Goal: Task Accomplishment & Management: Use online tool/utility

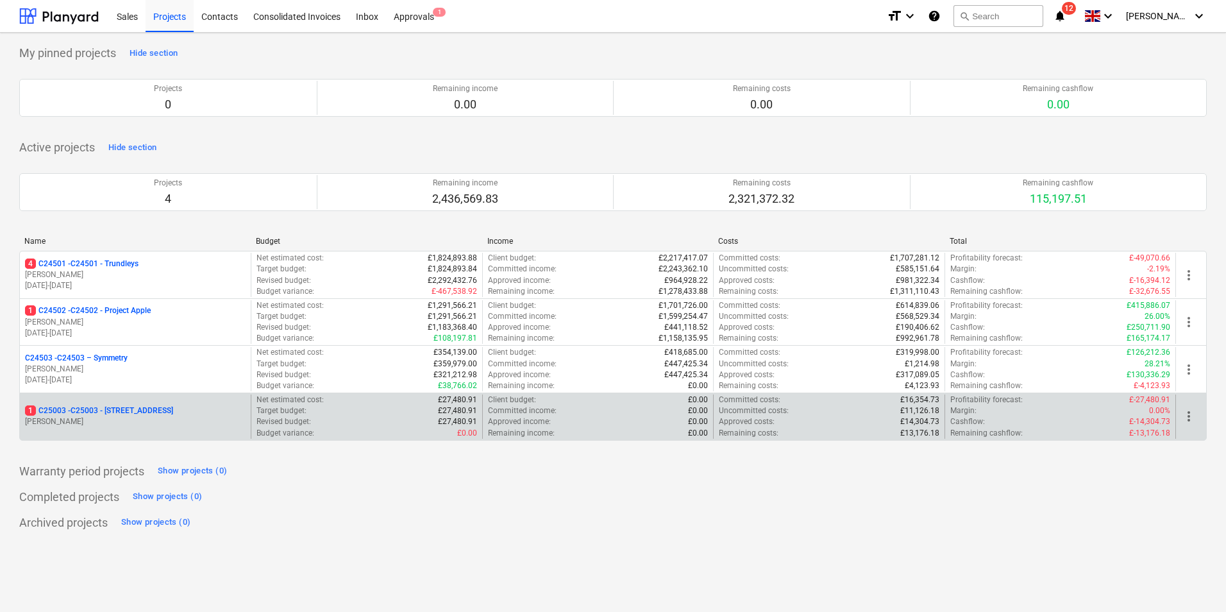
click at [150, 410] on p "1 C25003 - C25003 - [STREET_ADDRESS]" at bounding box center [99, 410] width 148 height 11
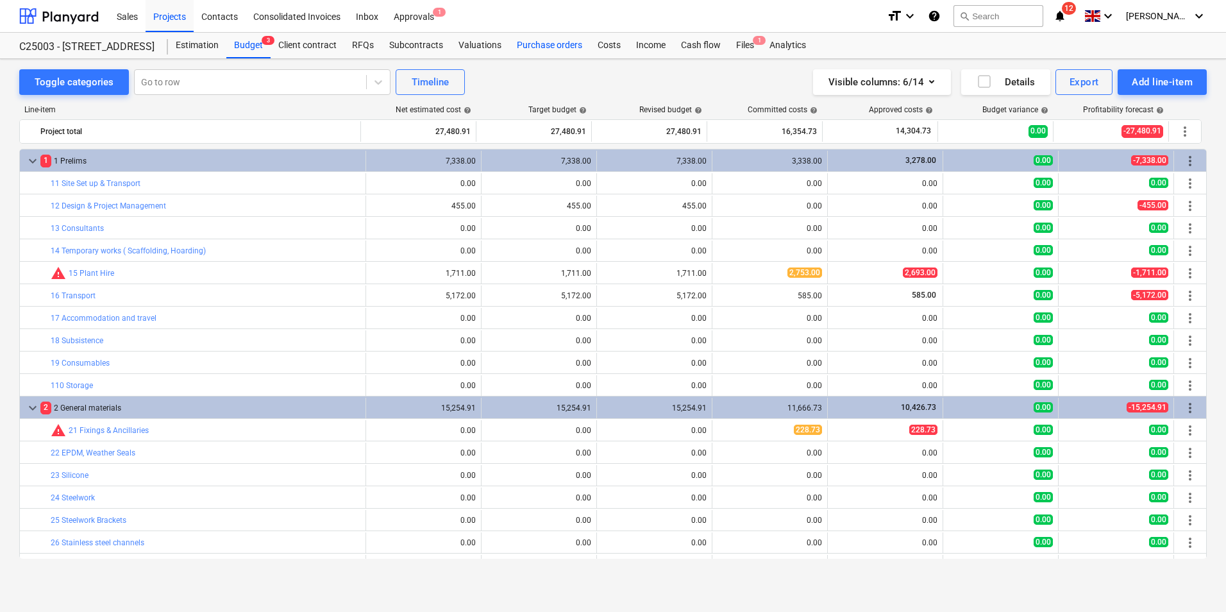
click at [542, 46] on div "Purchase orders" at bounding box center [549, 46] width 81 height 26
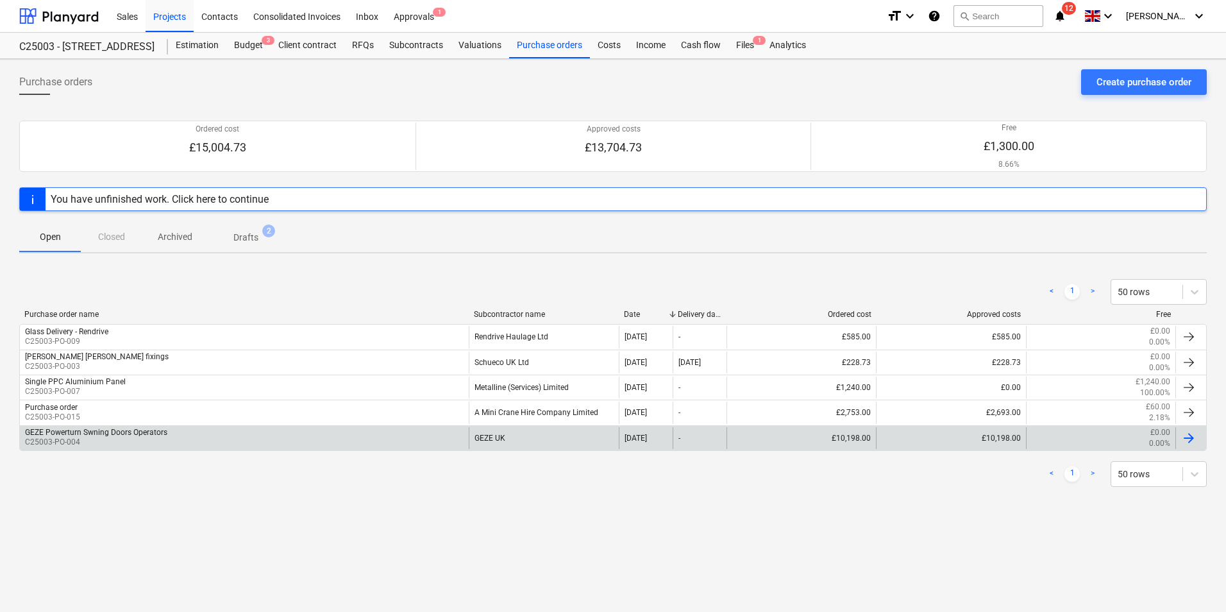
click at [490, 434] on div "GEZE UK" at bounding box center [543, 438] width 149 height 22
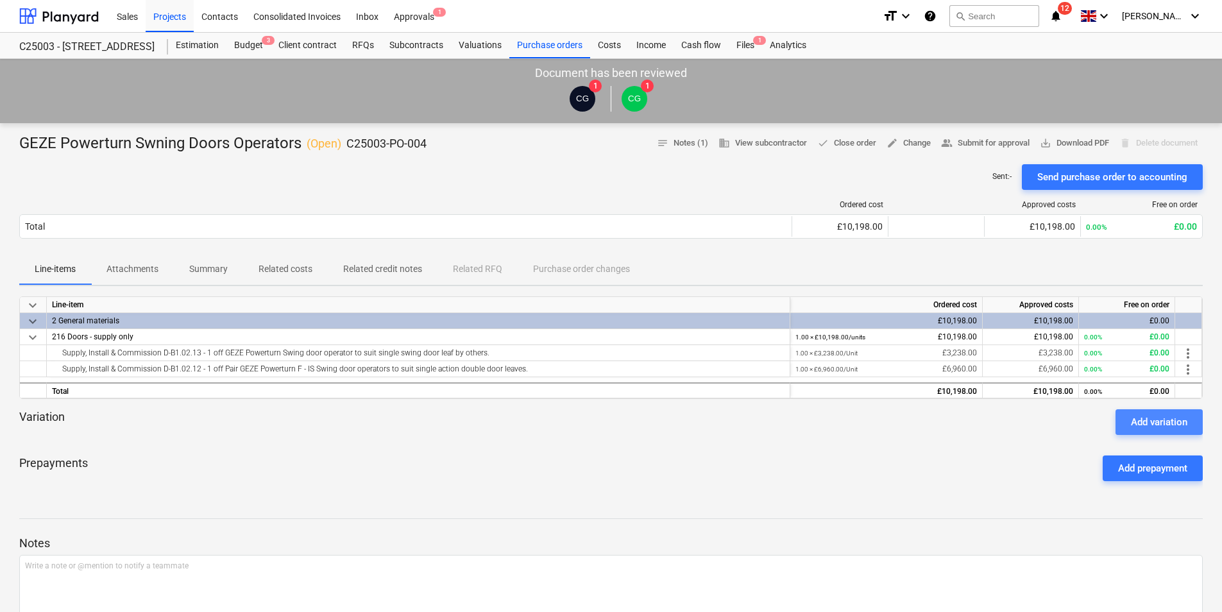
click at [1165, 428] on div "Add variation" at bounding box center [1159, 422] width 56 height 17
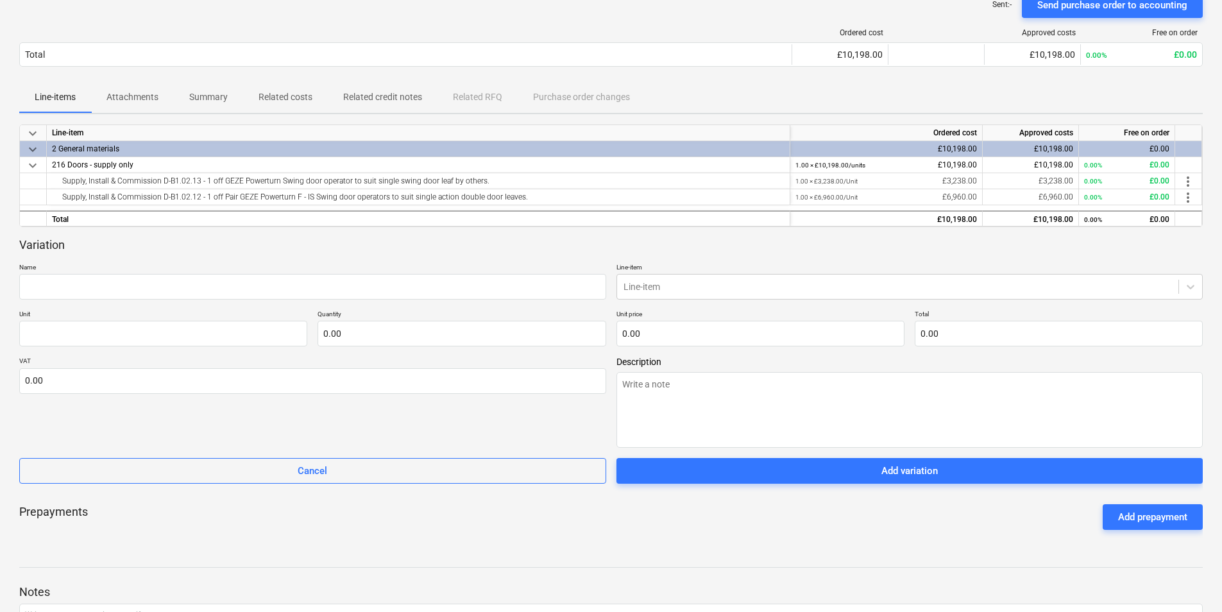
scroll to position [192, 0]
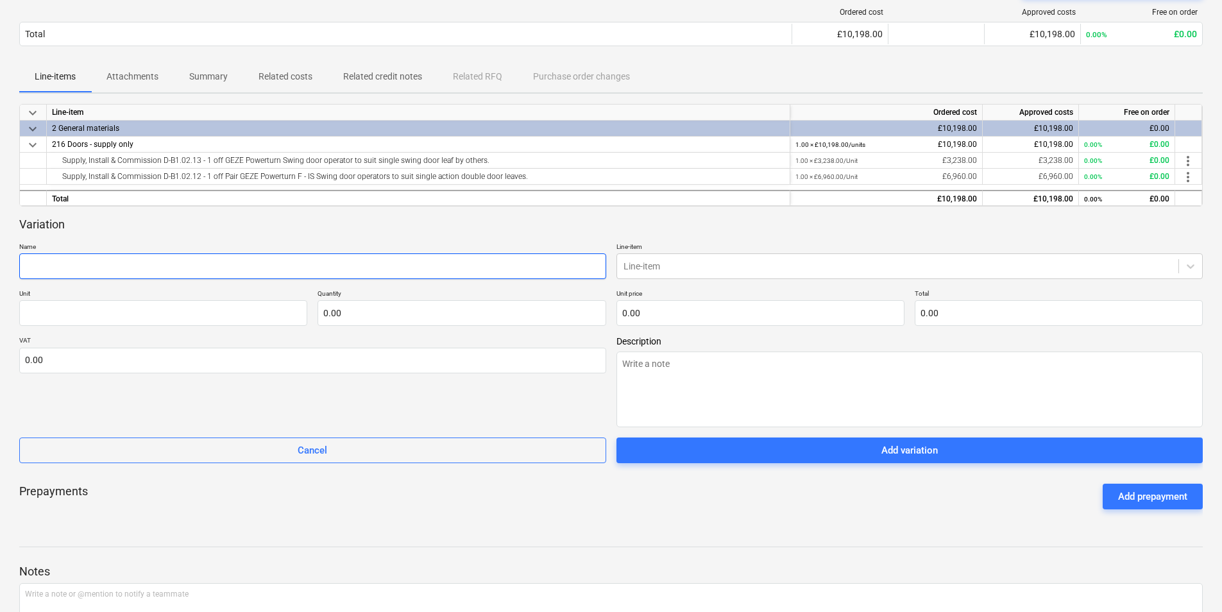
click at [128, 271] on input "text" at bounding box center [312, 266] width 587 height 26
click at [62, 260] on input "text" at bounding box center [312, 266] width 587 height 26
type textarea "x"
type input "A"
type textarea "x"
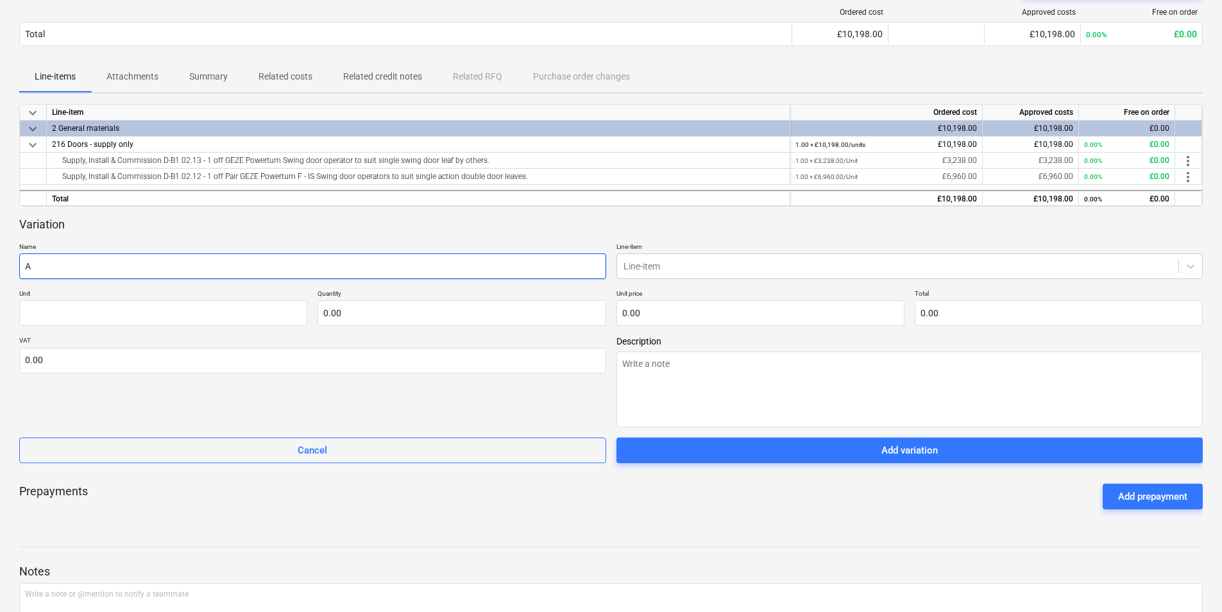
type input "Ad"
type textarea "x"
type input "Add"
type textarea "x"
type input "Addi"
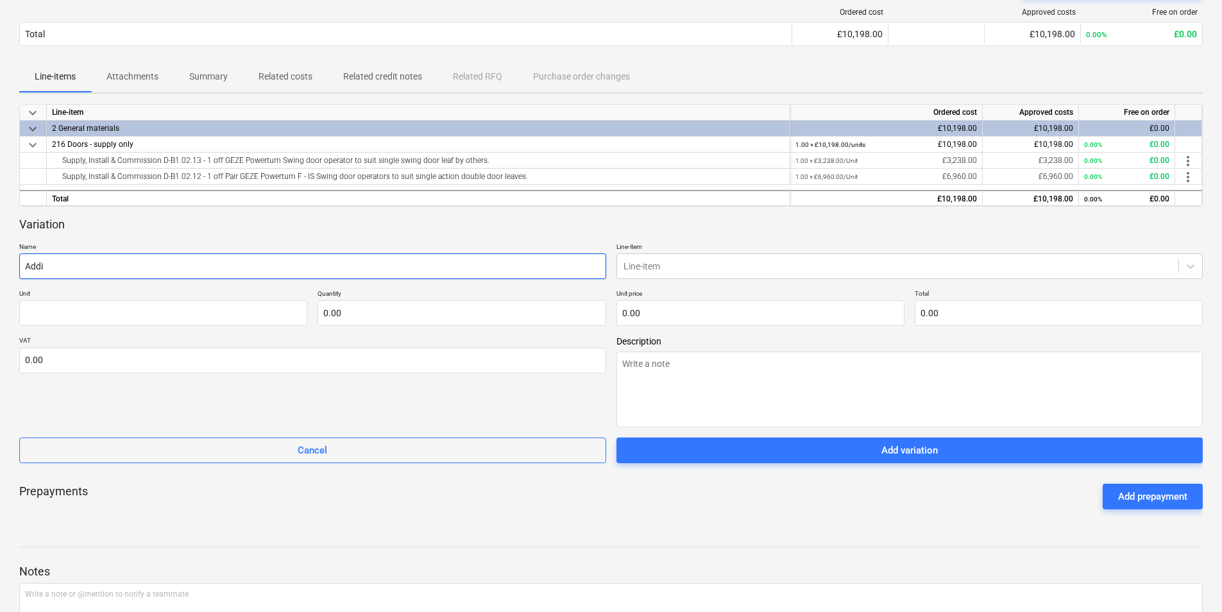
type textarea "x"
type input "Addit"
type textarea "x"
type input "[PERSON_NAME]"
type textarea "x"
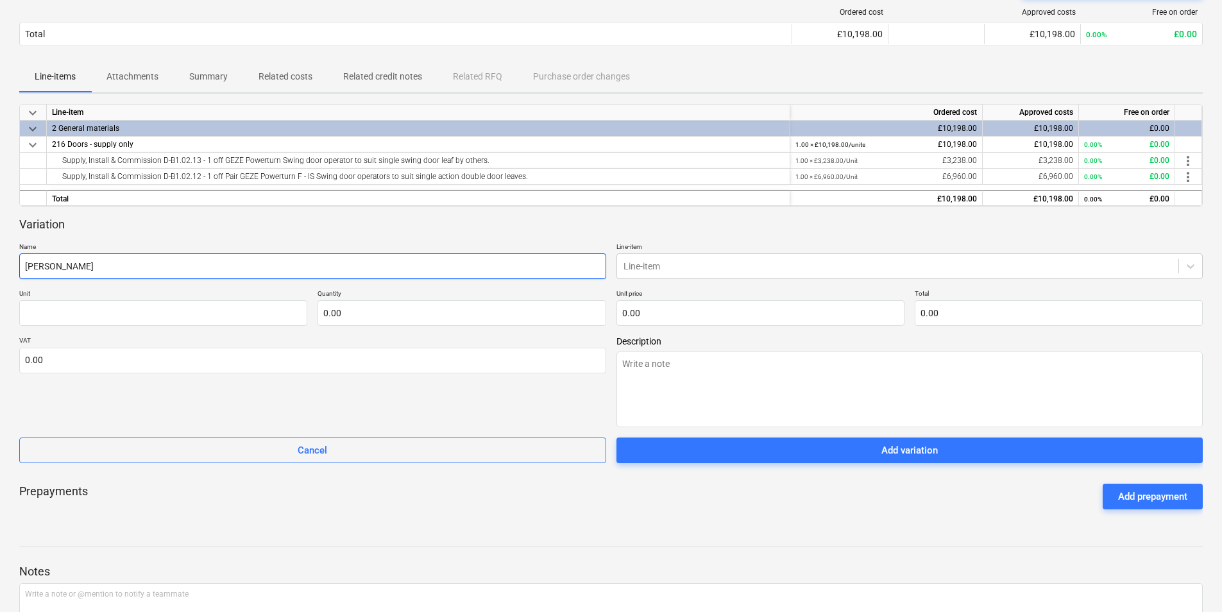
type input "Additio"
type textarea "x"
type input "Addition"
type textarea "x"
type input "Additionn"
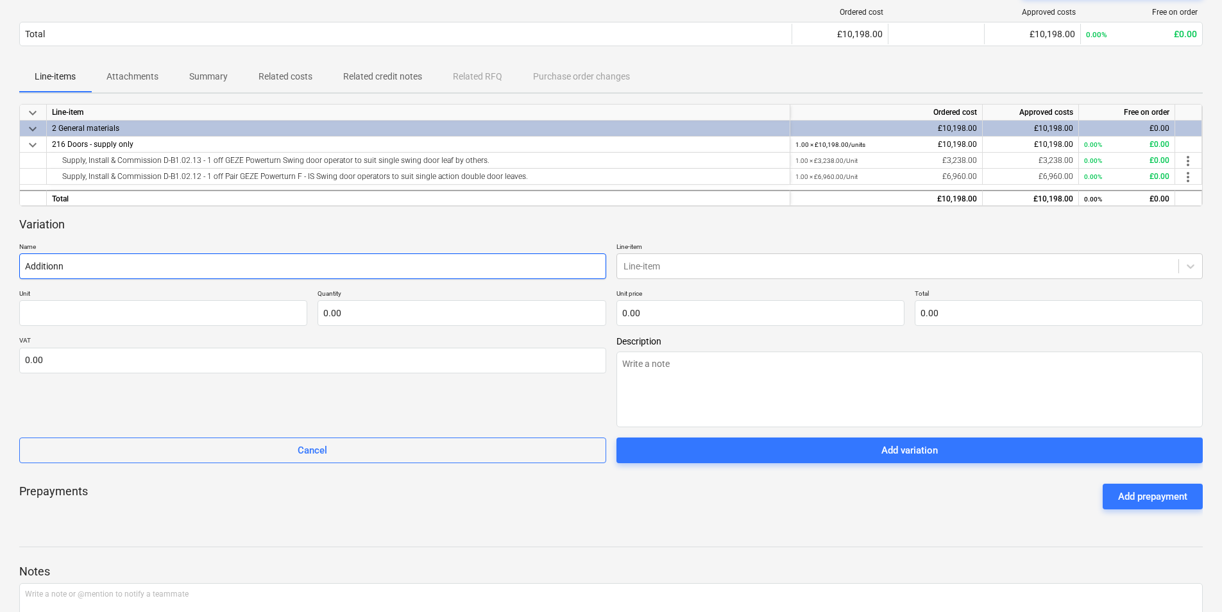
type textarea "x"
type input "Additionna"
type textarea "x"
type input "Additionnal"
type textarea "x"
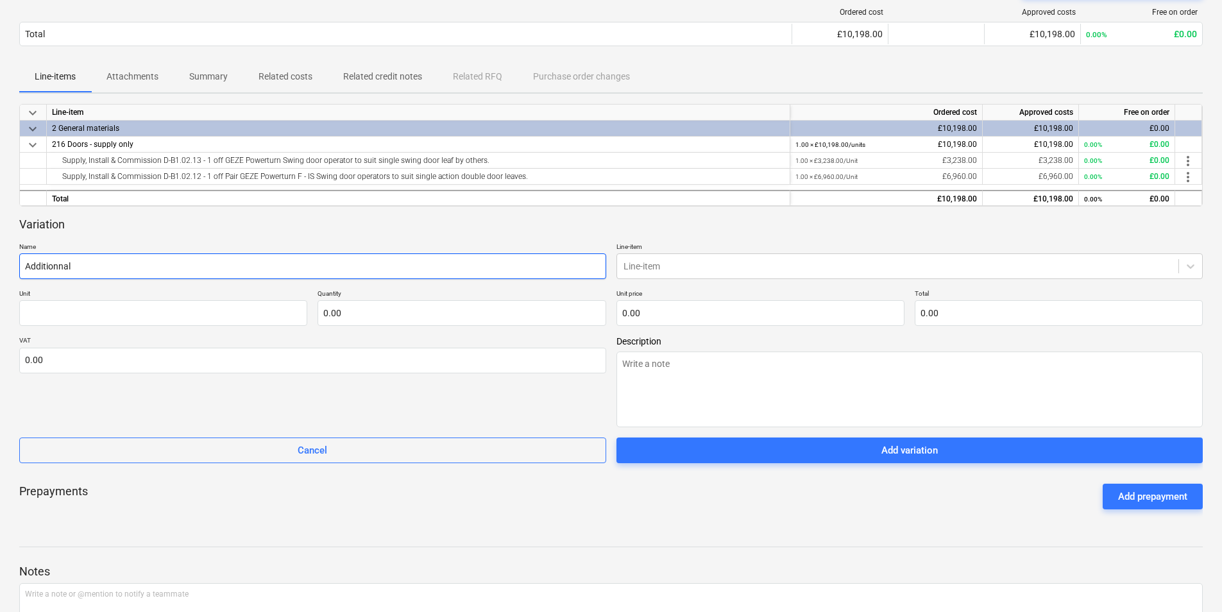
type input "Additionnal"
type textarea "x"
type input "Additionnal a"
type textarea "x"
type input "Additionnal ac"
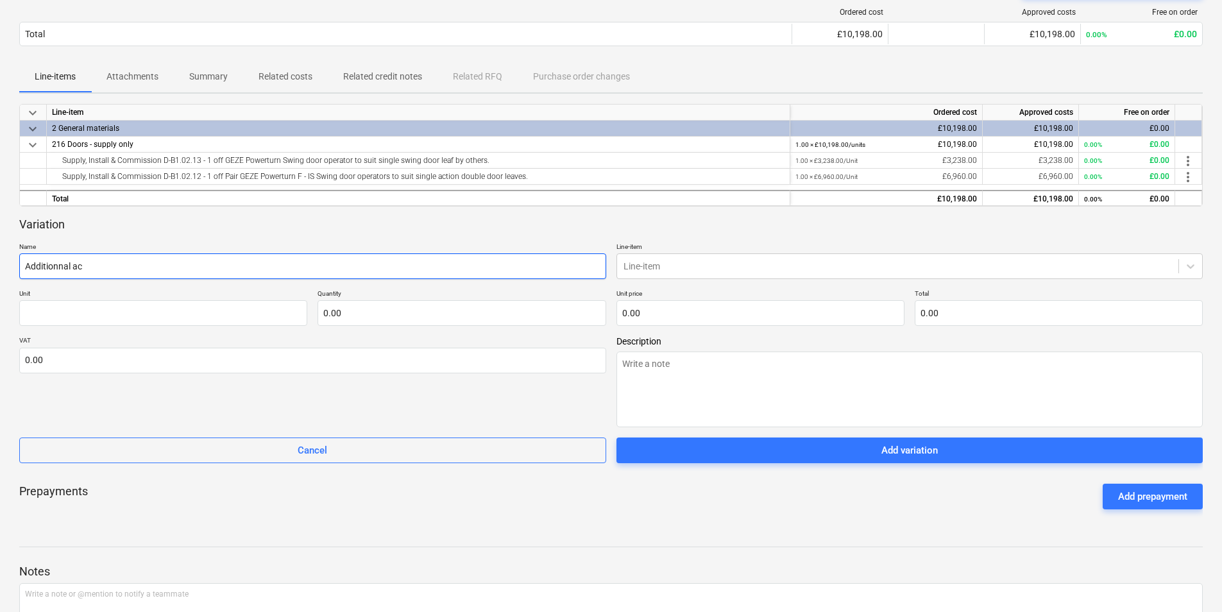
type textarea "x"
type input "Additionnal act"
type textarea "x"
type input "Additionnal acti"
type textarea "x"
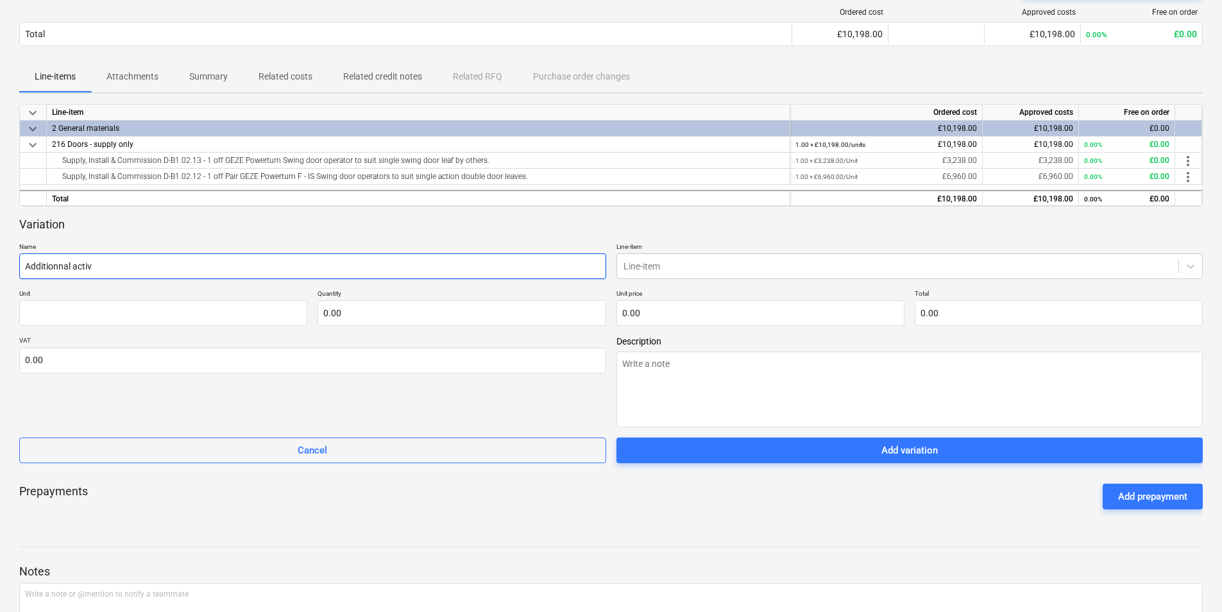
type input "Additionnal activa"
type textarea "x"
type input "Additionnal activat"
type textarea "x"
type input "Additionnal activato"
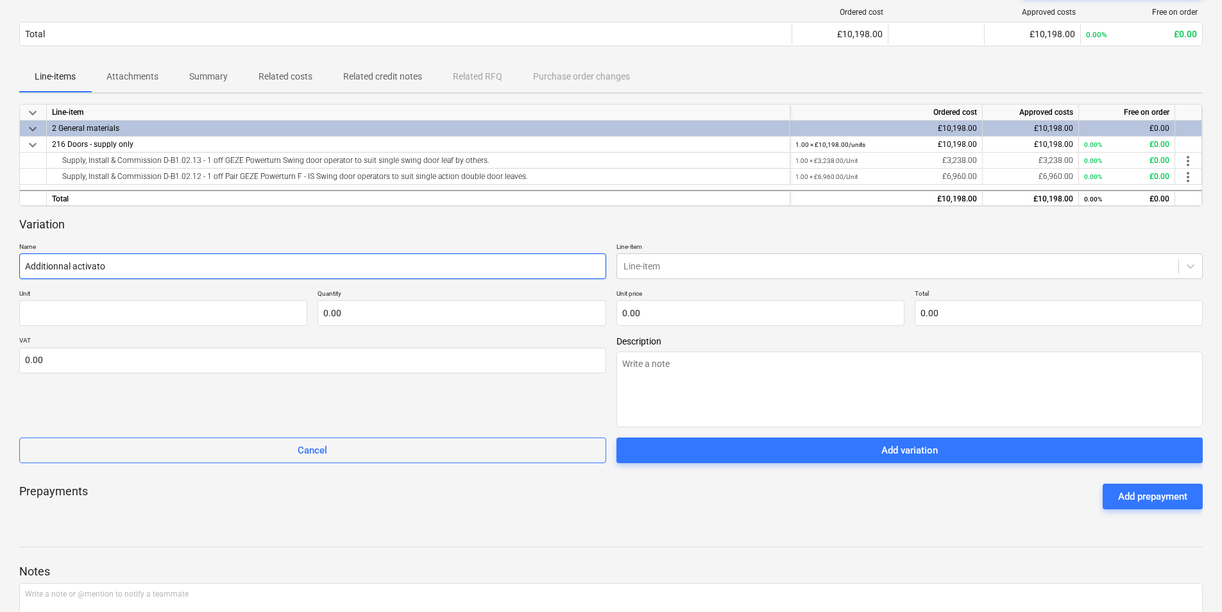
type textarea "x"
type input "Additionnal activator"
type textarea "x"
type input "Additionnal activator"
type textarea "x"
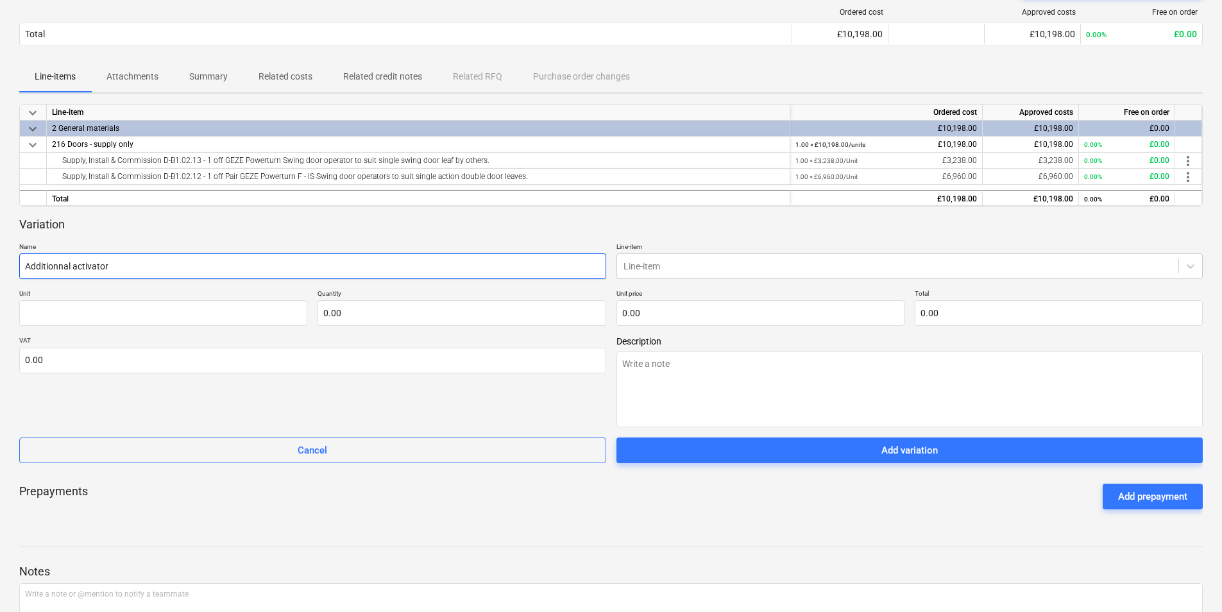
type input "Additionnal activator s"
type textarea "x"
type input "Additionnal activator se"
type textarea "x"
type input "Additionnal activator sen"
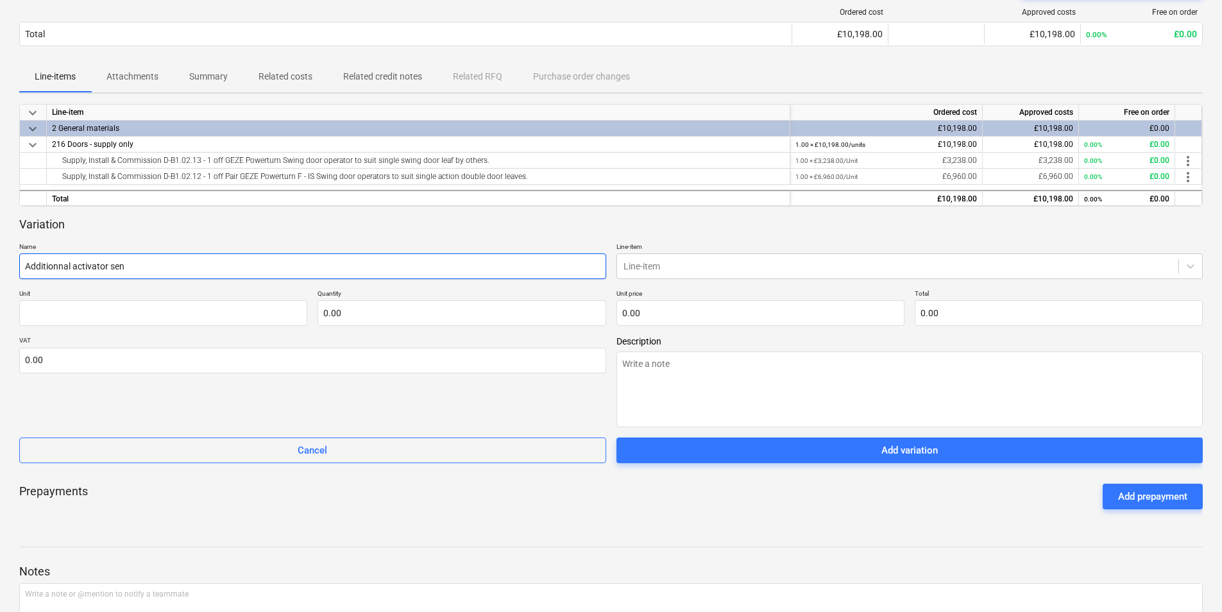
type textarea "x"
type input "Additionnal activator sens"
type textarea "x"
type input "Additionnal activator senso"
type textarea "x"
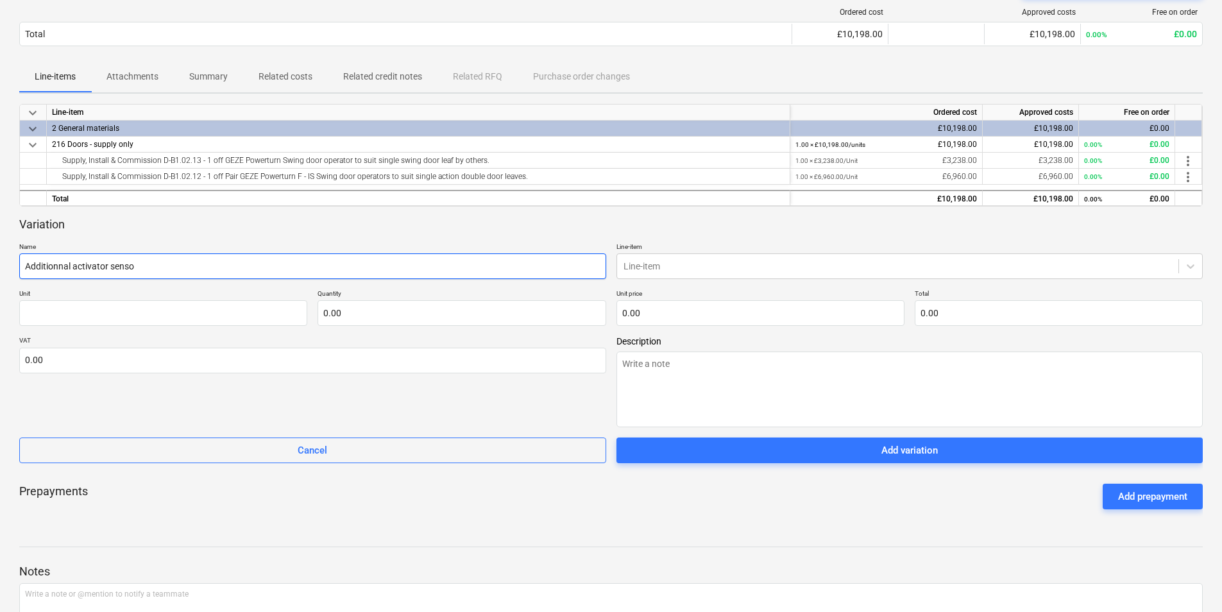
type input "Additionnal activator sensor"
type textarea "x"
type input "Additionnal activator sensors"
type textarea "x"
click at [189, 273] on input "Additional activator sensors" at bounding box center [312, 266] width 587 height 26
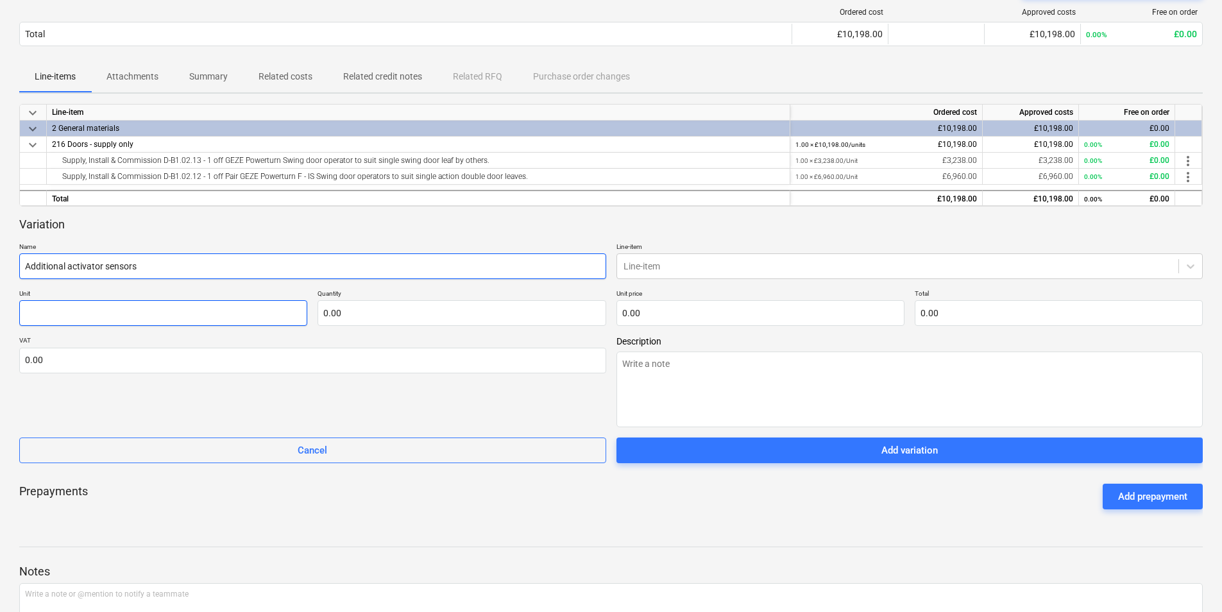
type input "Additional activator sensors"
click at [150, 316] on input "text" at bounding box center [163, 313] width 288 height 26
type textarea "x"
type input "U"
type textarea "x"
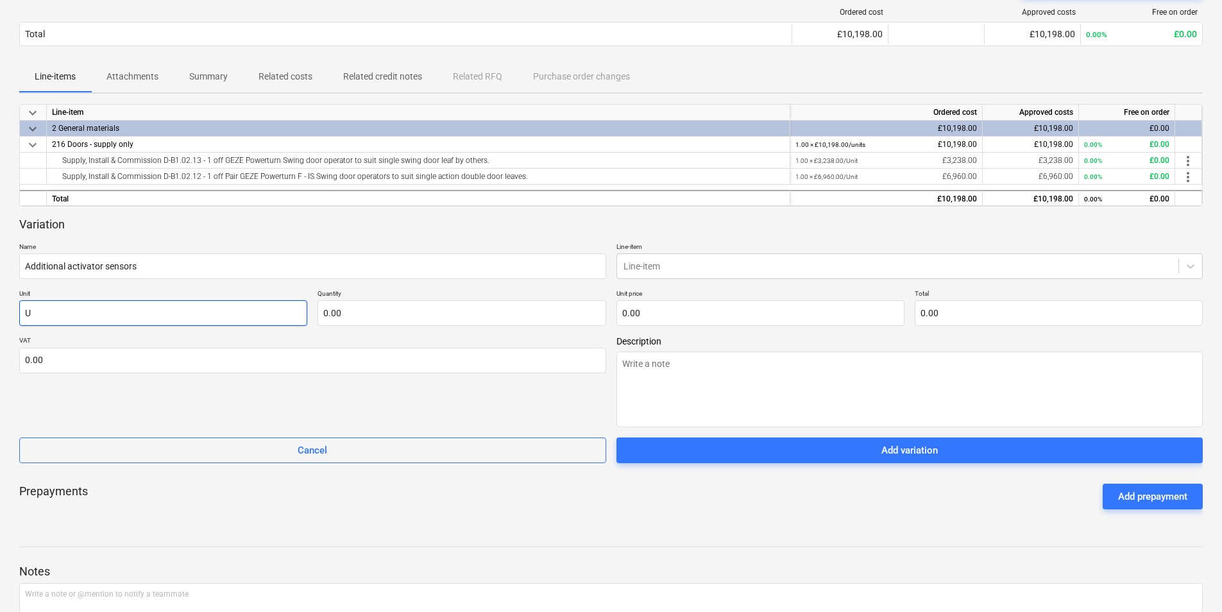
type input "Un"
type textarea "x"
type input "Uni"
type textarea "x"
type input "Unit"
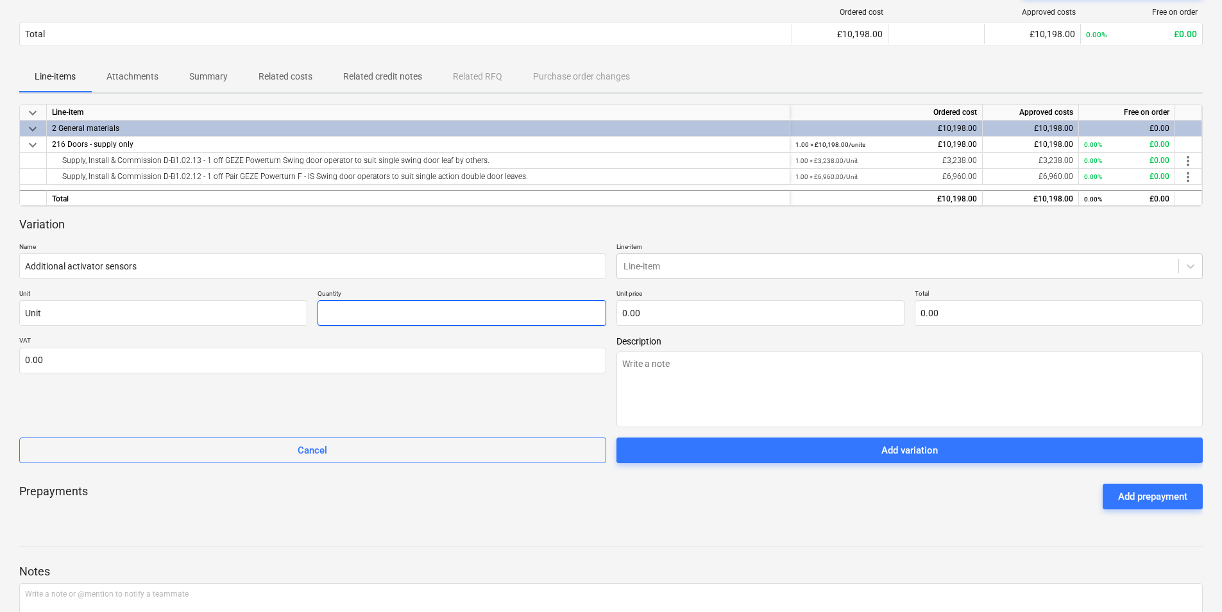
click at [374, 308] on input "text" at bounding box center [462, 313] width 288 height 26
type textarea "x"
type input "1.00"
click at [664, 310] on input "text" at bounding box center [760, 313] width 288 height 26
type textarea "x"
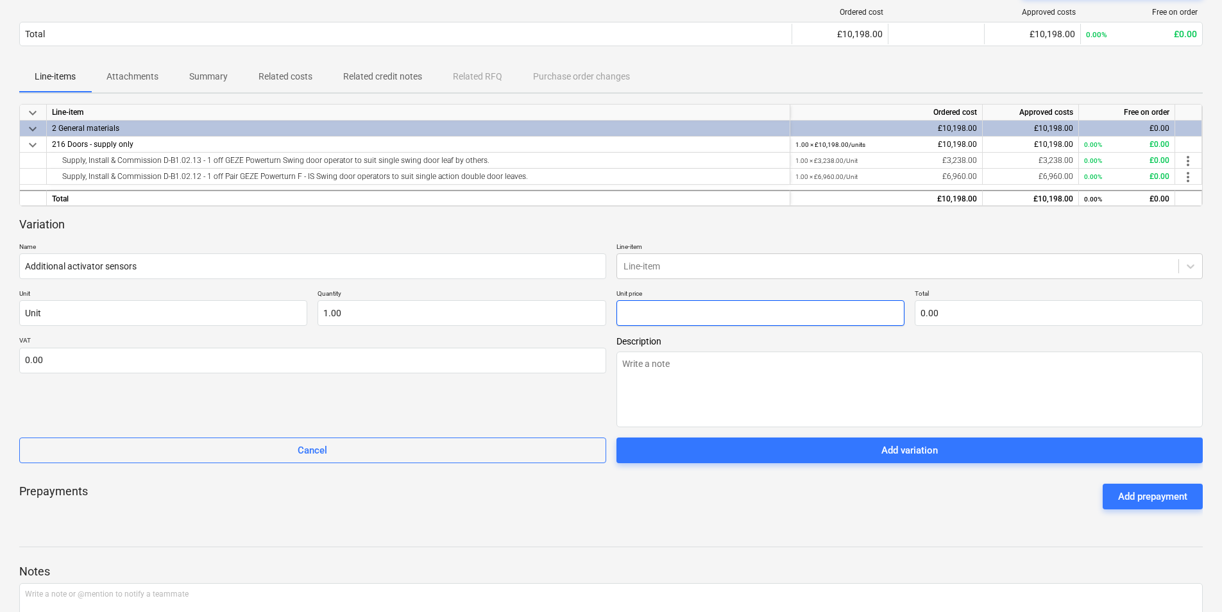
type input "1"
type input "1.00"
type textarea "x"
type input "11"
type input "11.00"
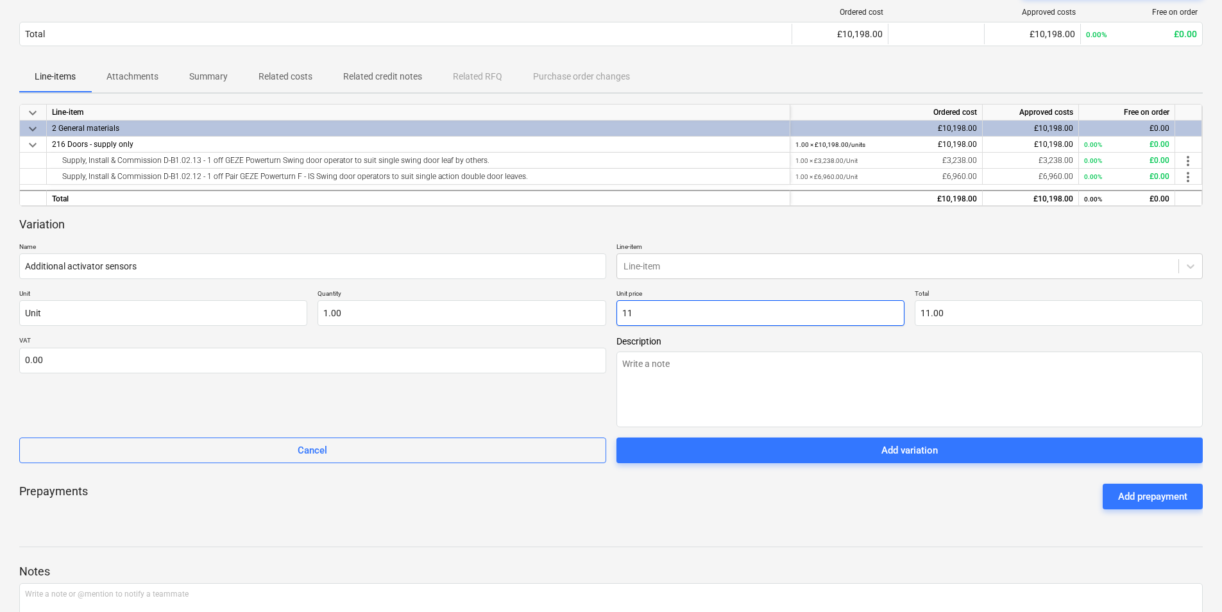
type textarea "x"
type input "114"
type input "114.00"
type textarea "x"
type input "1143"
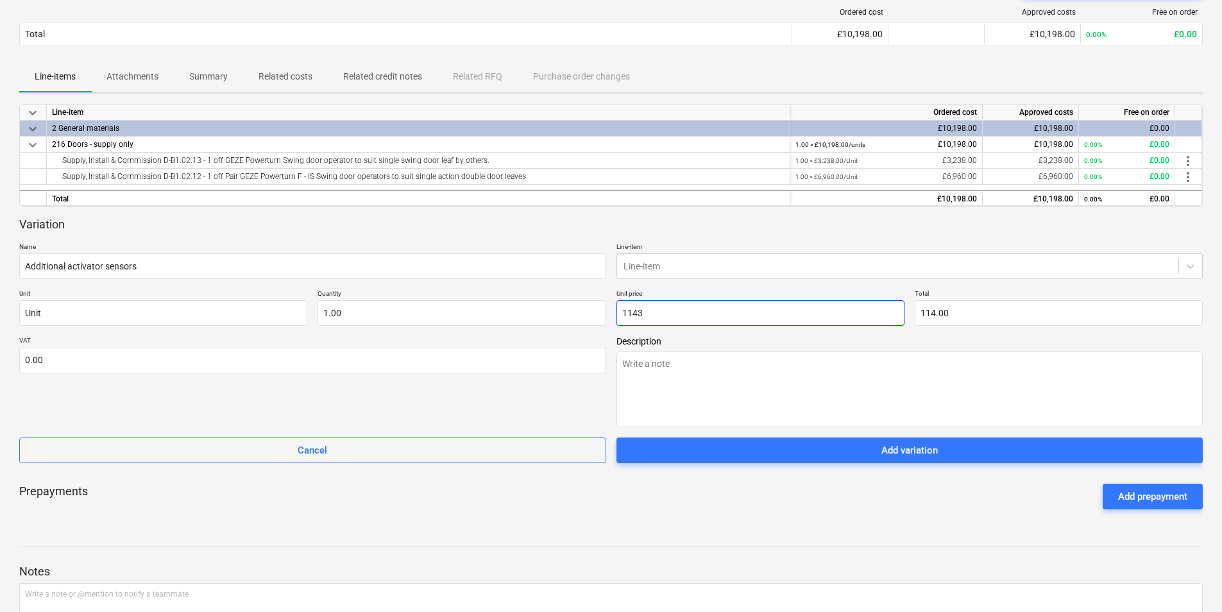
type input "1,143.00"
click at [668, 269] on div at bounding box center [897, 266] width 549 height 13
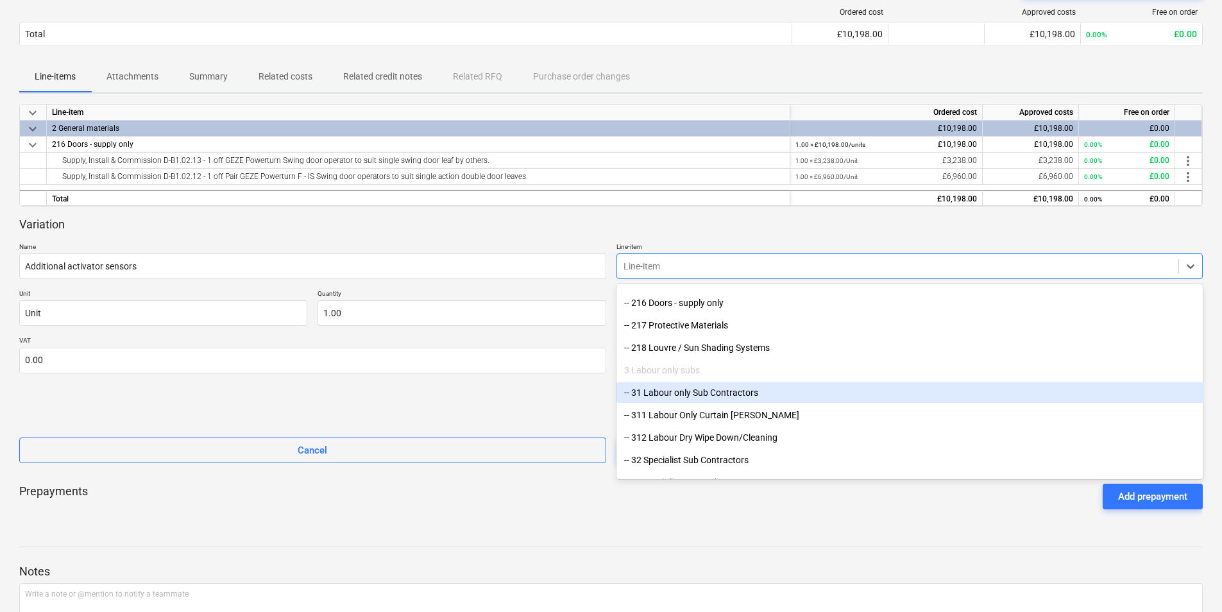
scroll to position [641, 0]
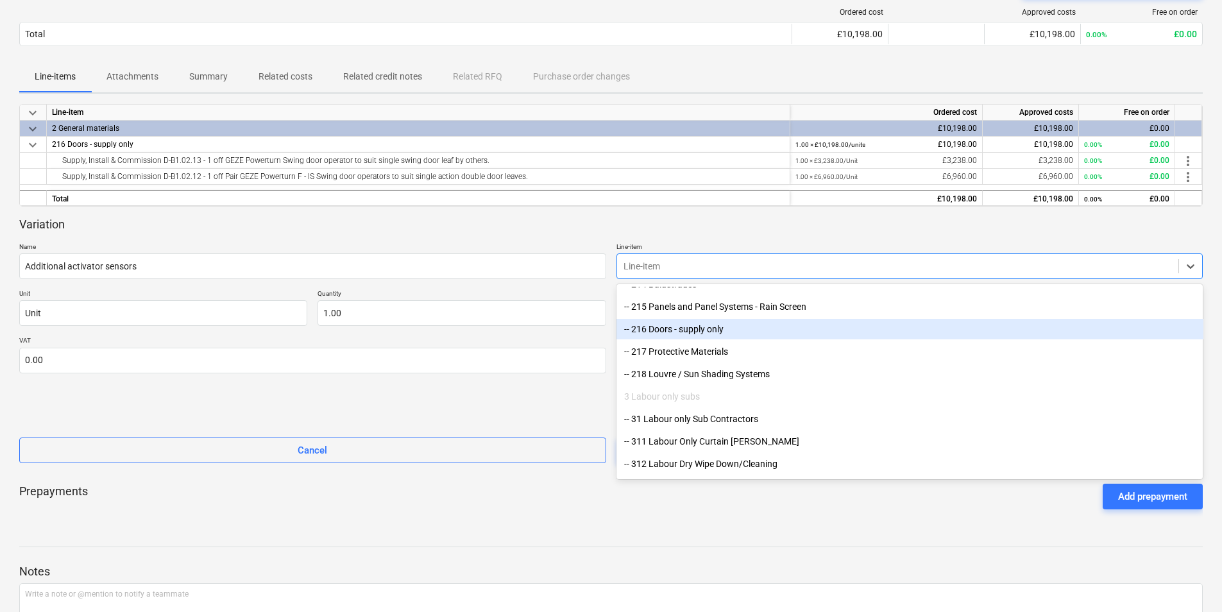
click at [690, 328] on div "-- 216 Doors - supply only" at bounding box center [909, 329] width 587 height 21
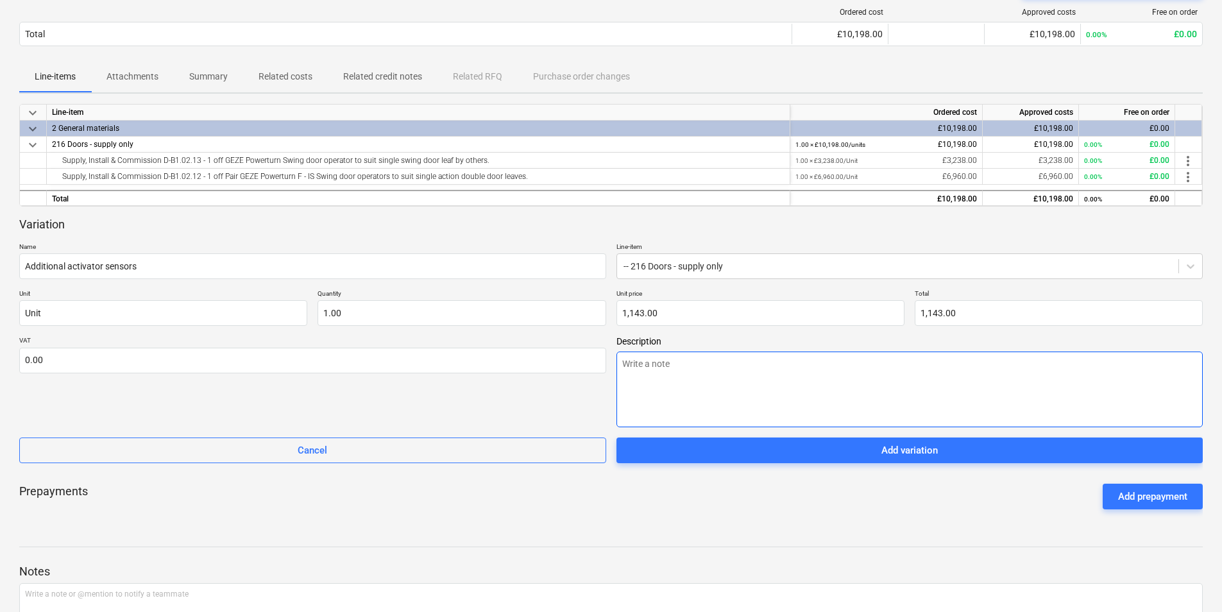
click at [639, 369] on textarea at bounding box center [909, 389] width 587 height 76
paste textarea "£1,143.00 + vat for the addition of activation sensors"
type textarea "x"
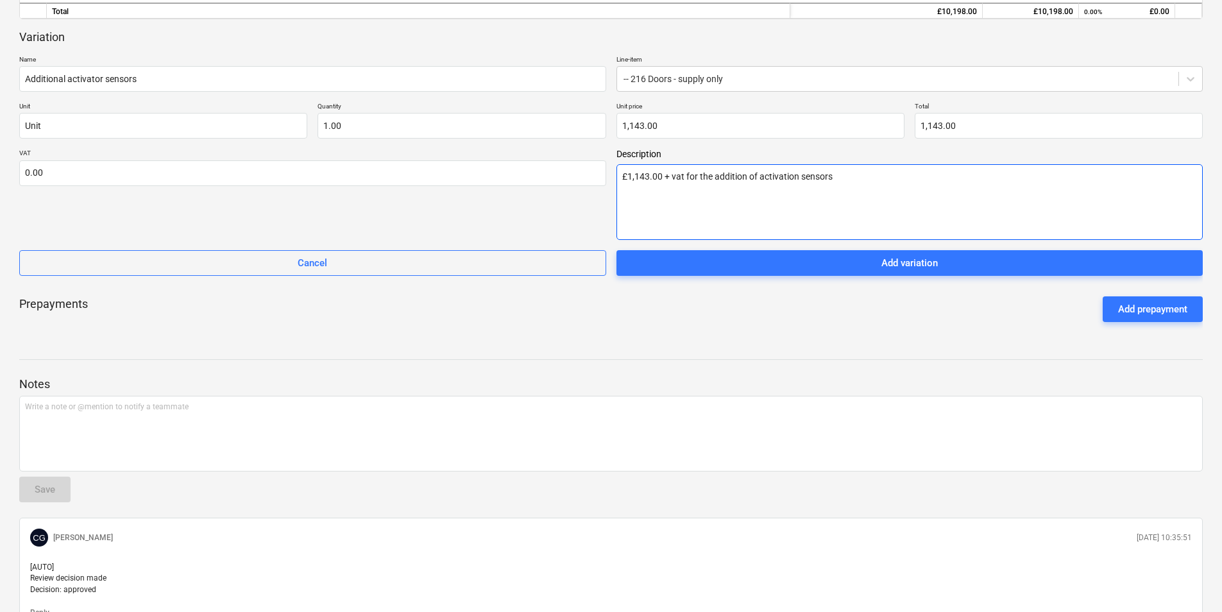
scroll to position [385, 0]
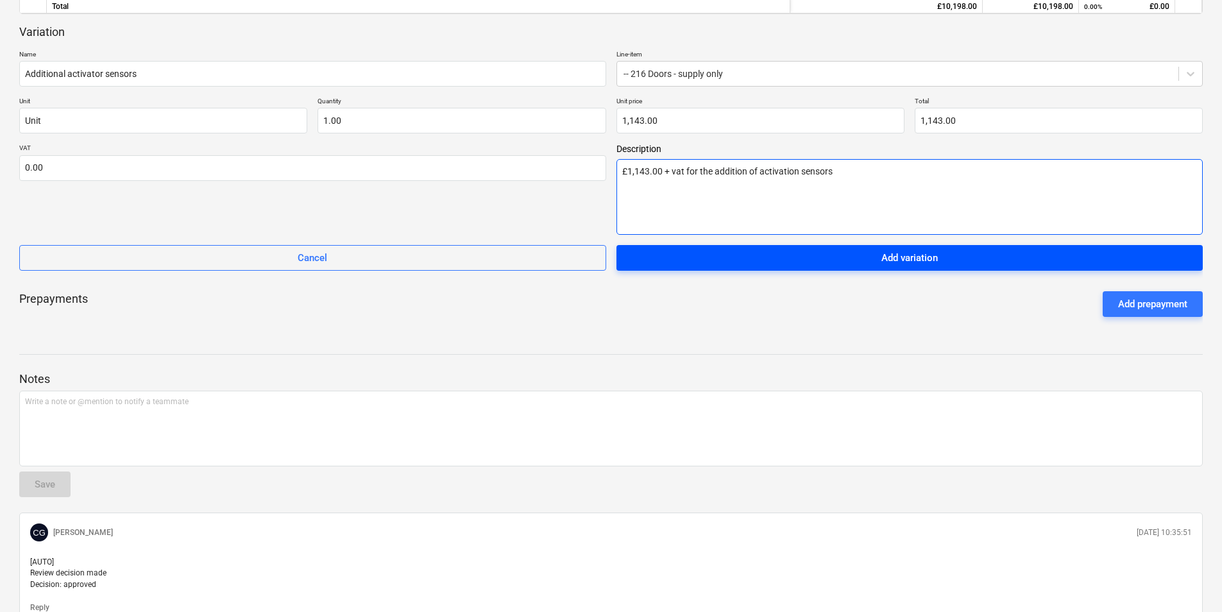
type textarea "£1,143.00 + vat for the addition of activation sensors"
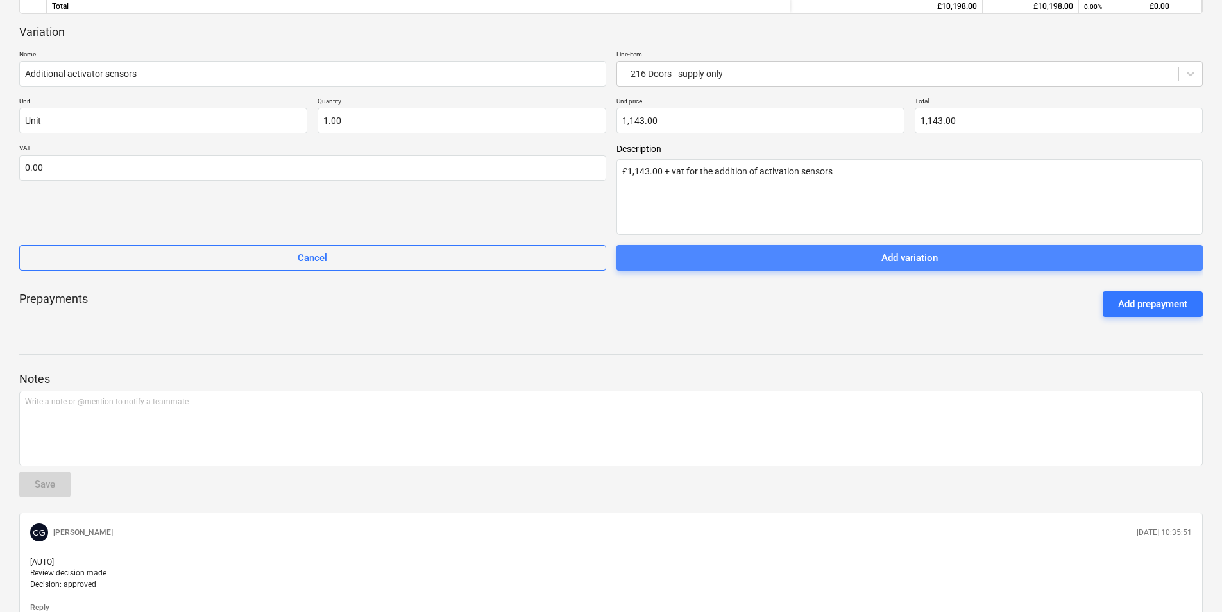
click at [924, 261] on div "Add variation" at bounding box center [909, 258] width 56 height 17
type textarea "x"
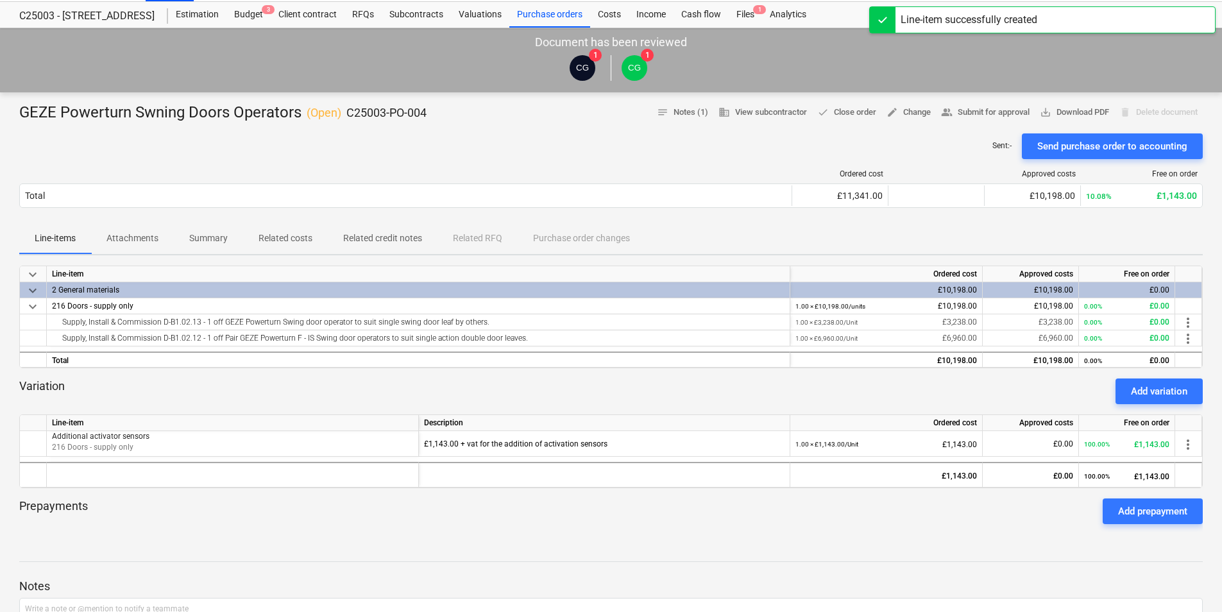
scroll to position [0, 0]
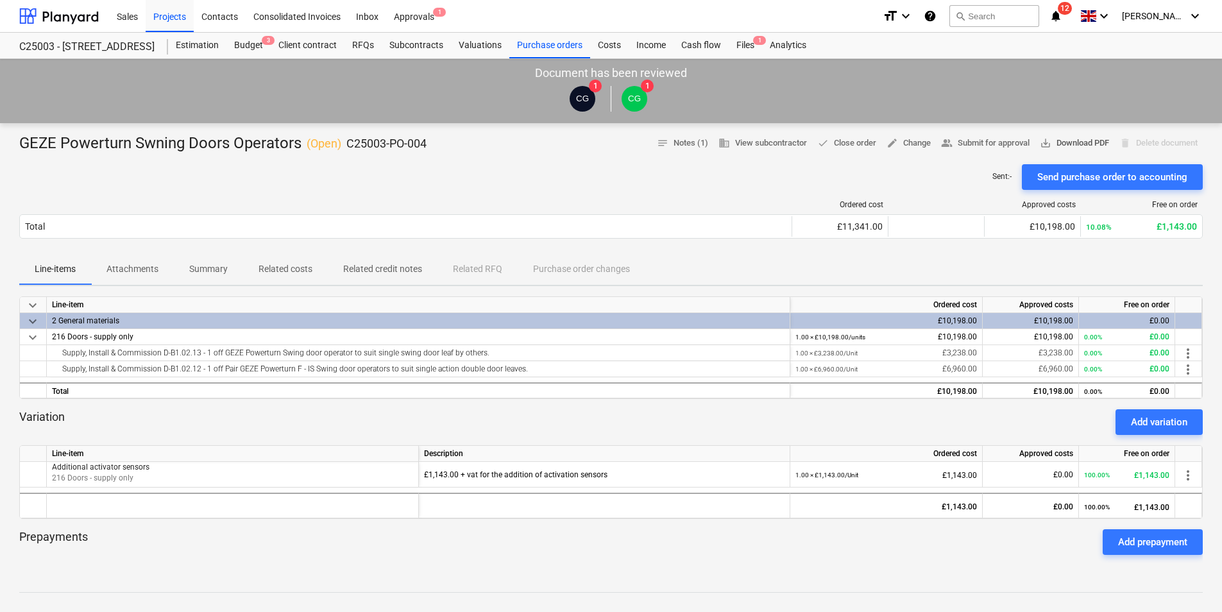
click at [1064, 141] on span "save_alt Download PDF" at bounding box center [1074, 143] width 69 height 15
